Goal: Check status

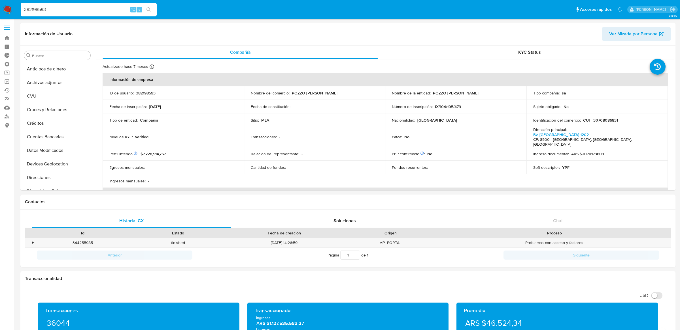
select select "10"
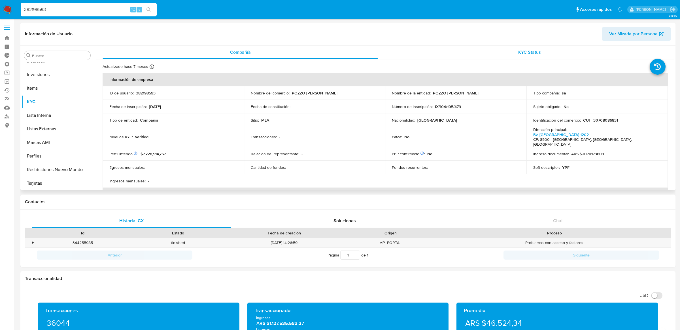
click at [516, 54] on div "KYC Status" at bounding box center [529, 53] width 275 height 14
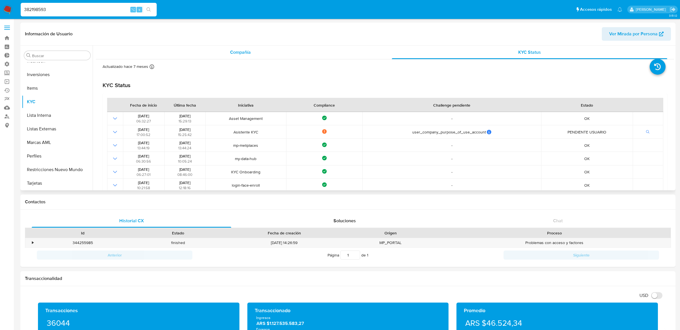
click at [166, 48] on div "Compañía" at bounding box center [239, 53] width 275 height 14
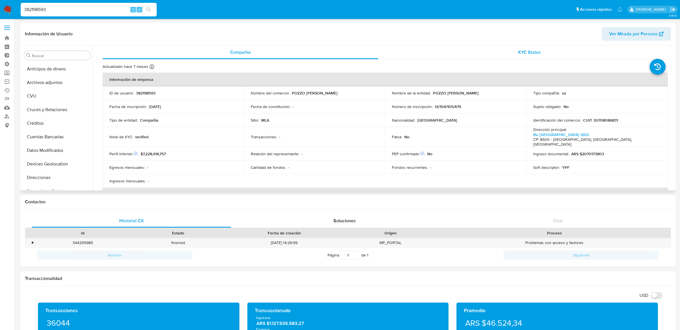
click at [419, 50] on div "KYC Status" at bounding box center [529, 53] width 275 height 14
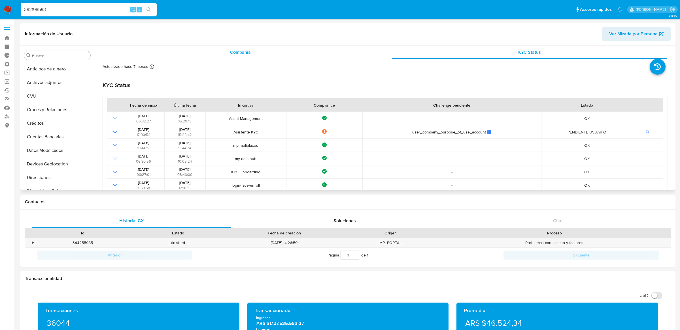
click at [369, 57] on div "Compañía" at bounding box center [239, 53] width 275 height 14
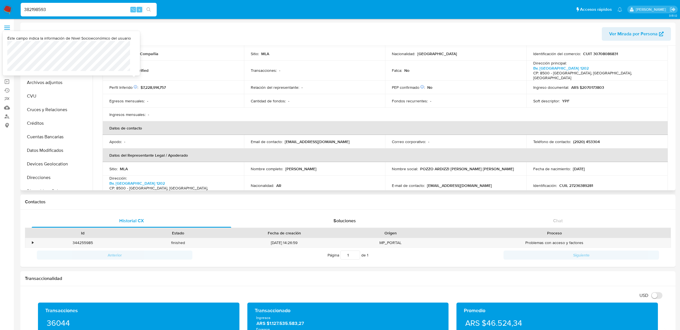
scroll to position [66, 0]
drag, startPoint x: 140, startPoint y: 84, endPoint x: 193, endPoint y: 83, distance: 52.1
click at [193, 86] on div "Perfil Inferido Éste campo indica la información de Nivel Socioeconómico del us…" at bounding box center [173, 88] width 128 height 5
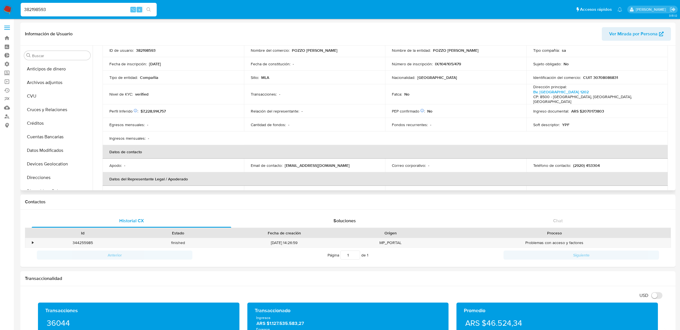
scroll to position [0, 0]
